Goal: Task Accomplishment & Management: Use online tool/utility

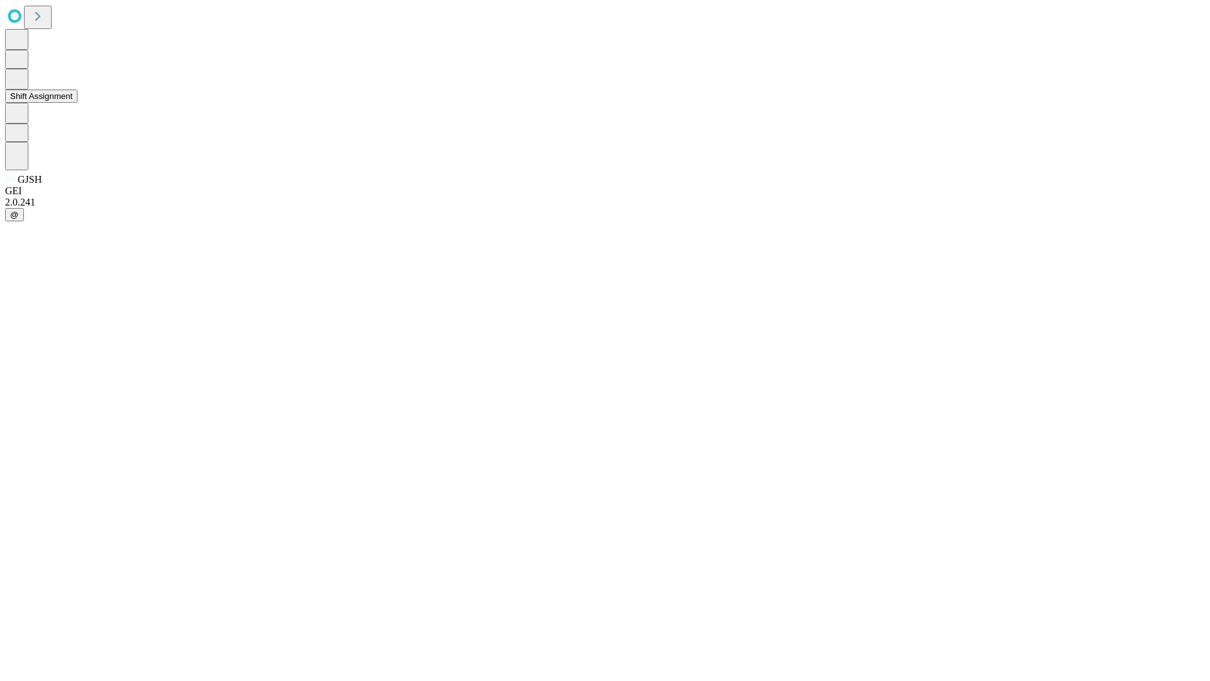
click at [78, 103] on button "Shift Assignment" at bounding box center [41, 95] width 72 height 13
